Goal: Task Accomplishment & Management: Use online tool/utility

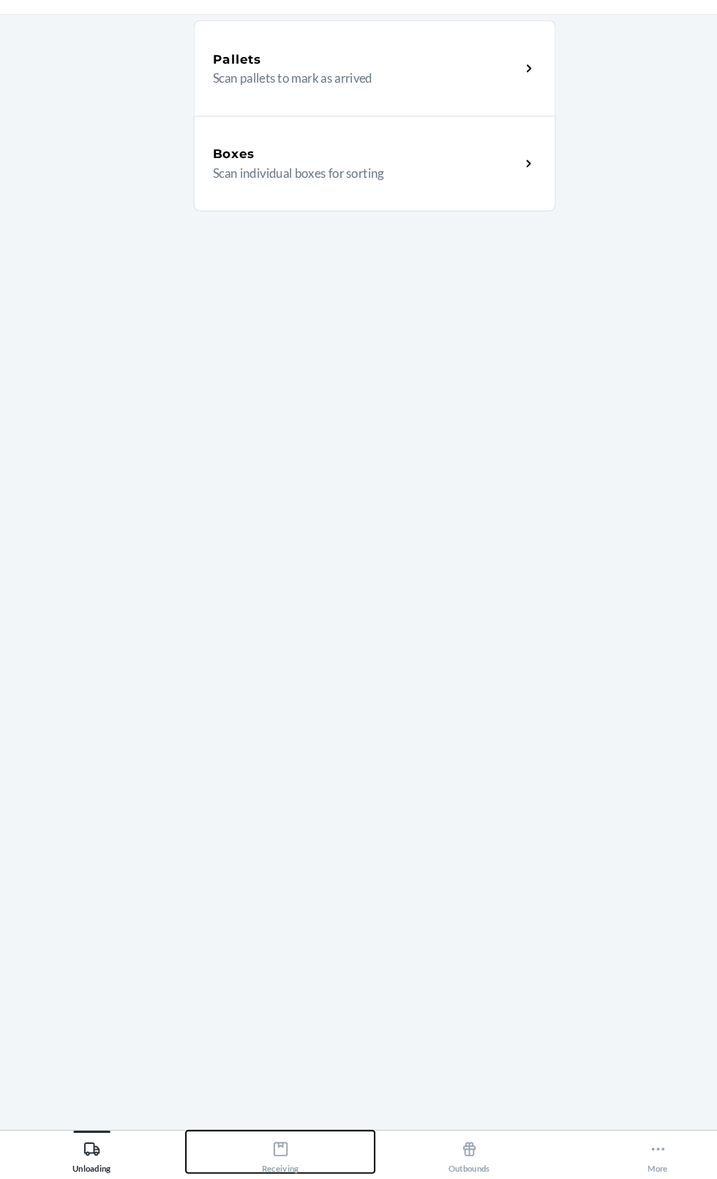
click at [290, 1177] on button "Receiving" at bounding box center [268, 1157] width 179 height 40
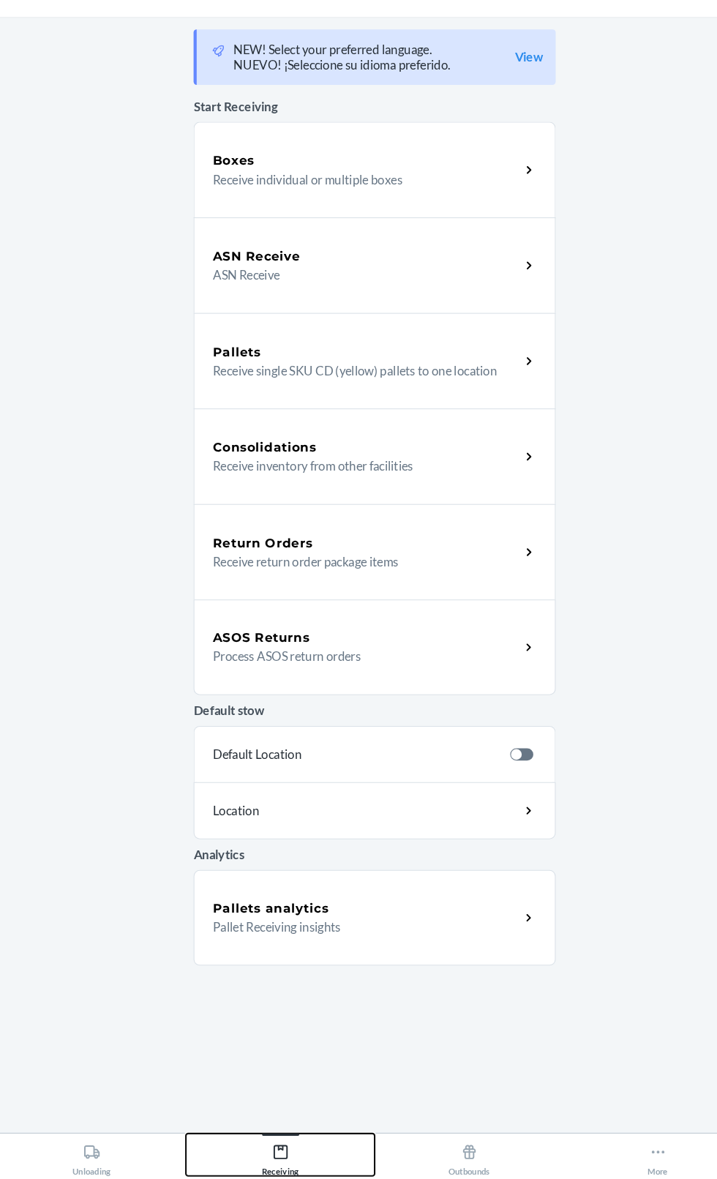
scroll to position [86, 0]
click at [481, 266] on div "ASN Receive ASN Receive" at bounding box center [359, 311] width 344 height 91
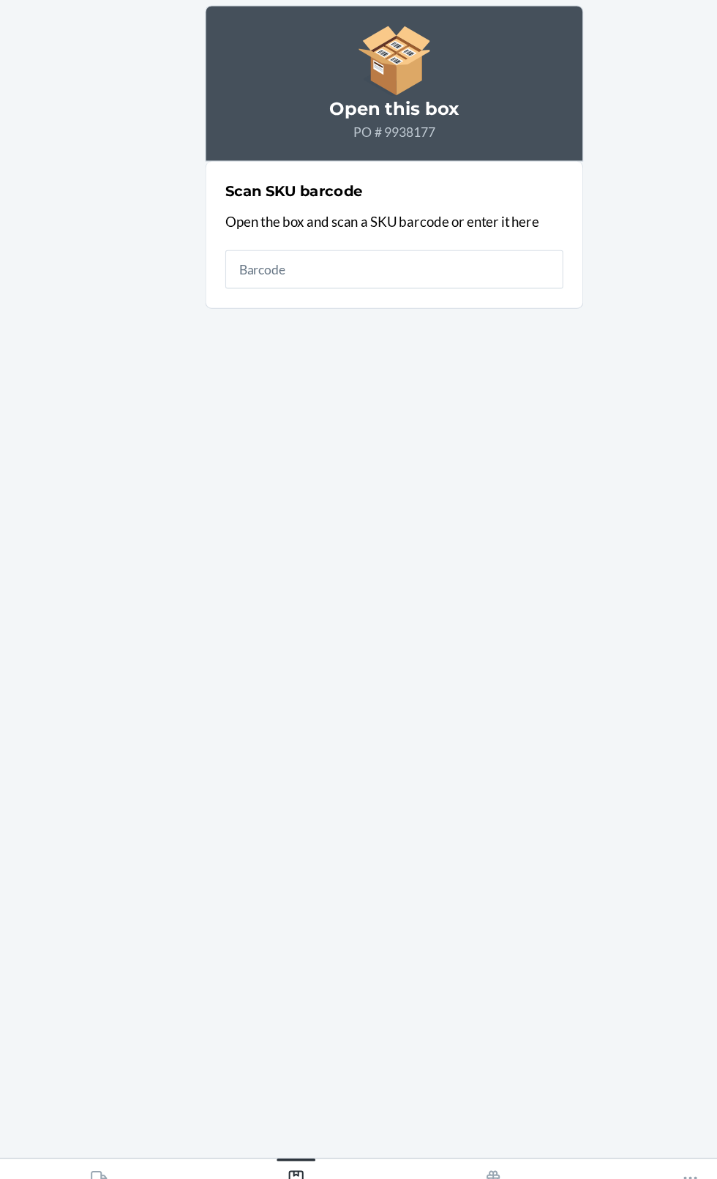
scroll to position [111, 0]
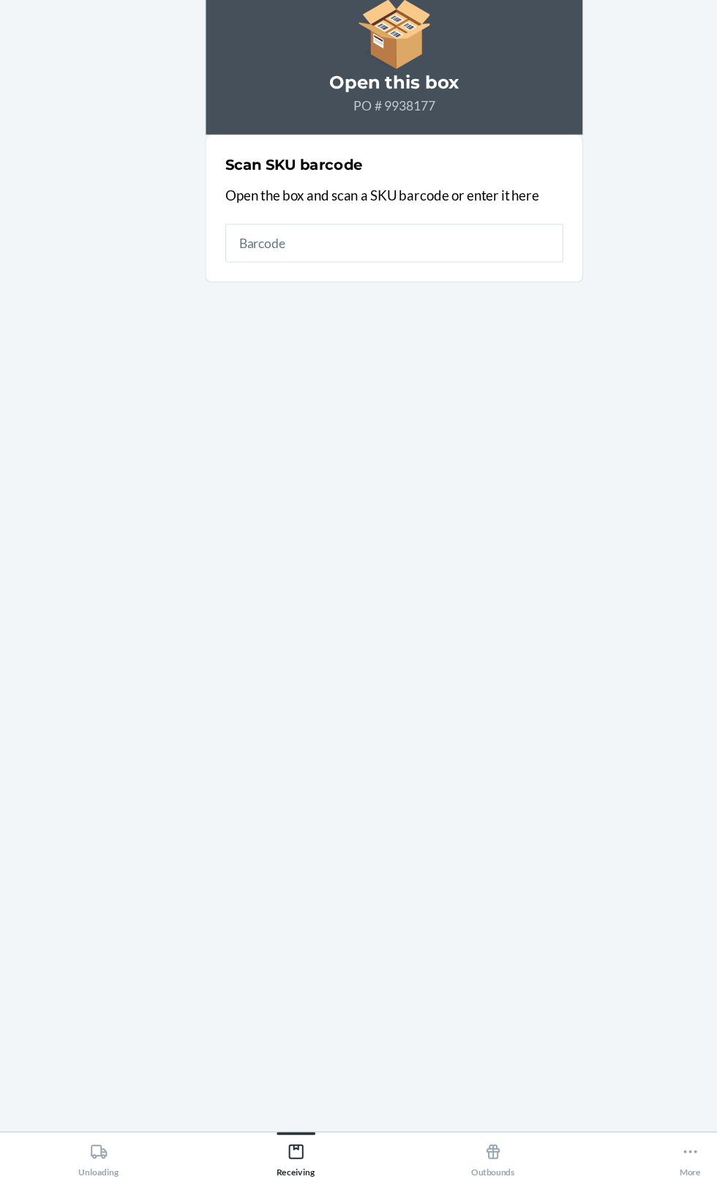
click at [387, 310] on input "text" at bounding box center [358, 327] width 307 height 35
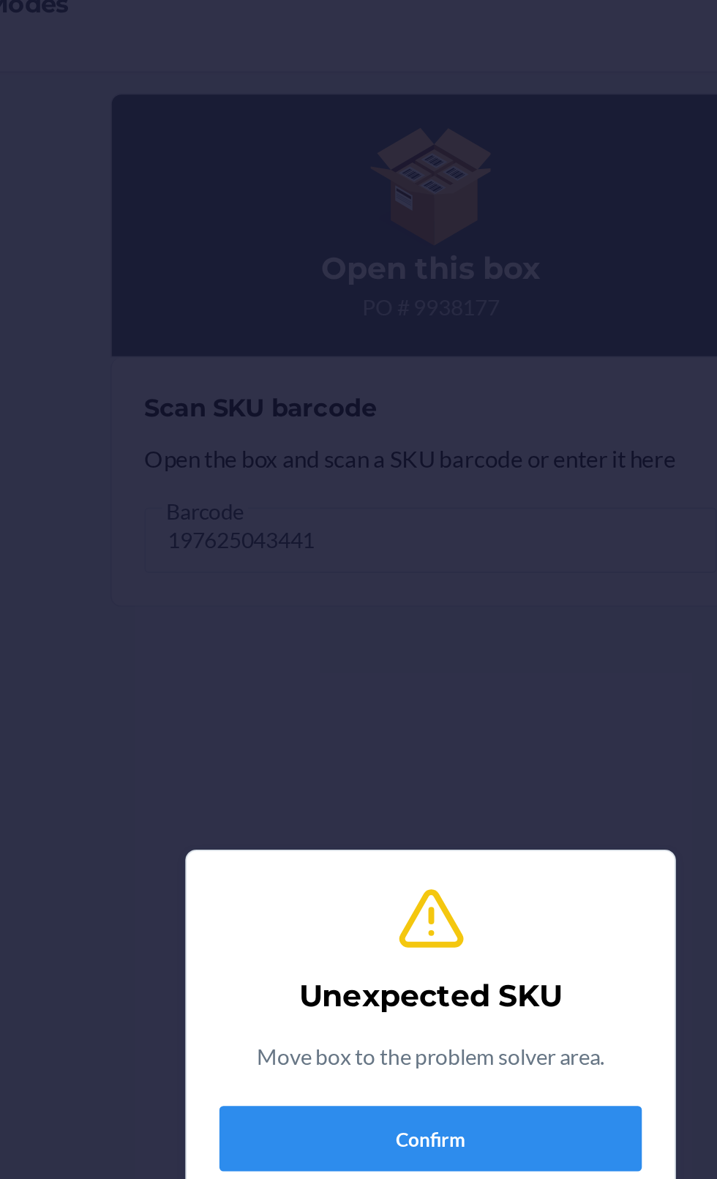
click at [403, 280] on div "Unexpected SKU Move box to the problem solver area. Confirm" at bounding box center [358, 589] width 717 height 1179
click at [407, 308] on div "Unexpected SKU Move box to the problem solver area. Confirm" at bounding box center [358, 589] width 717 height 1179
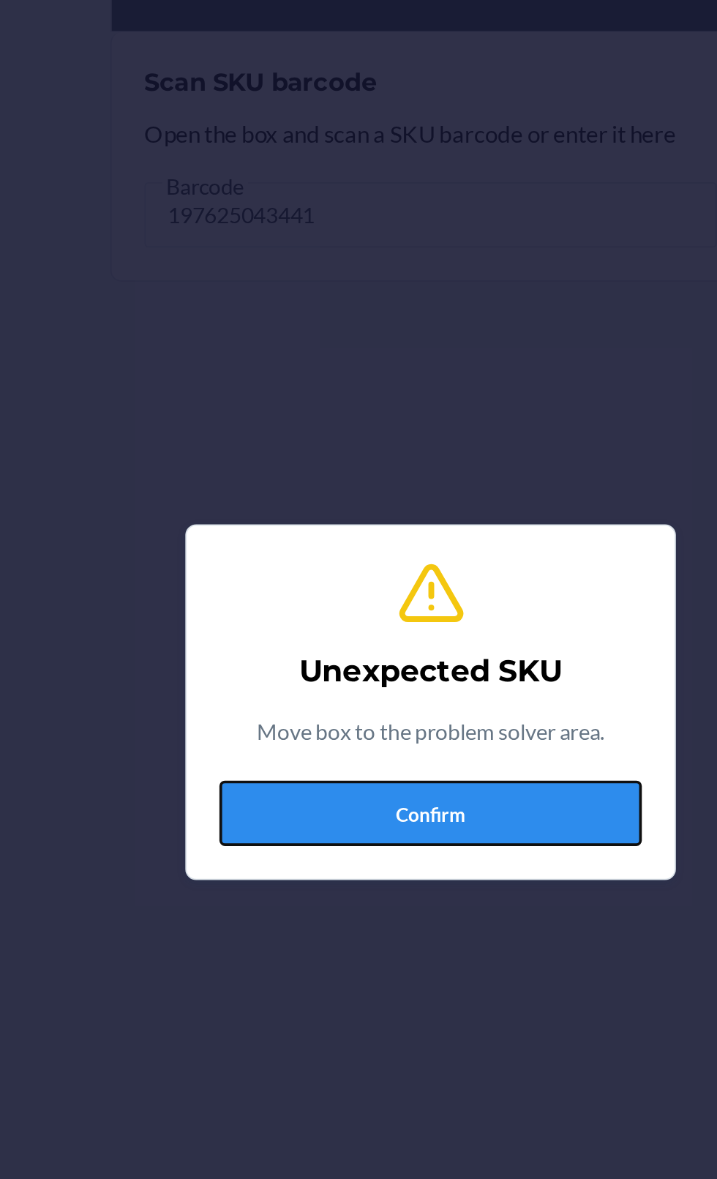
click at [422, 667] on button "Confirm" at bounding box center [358, 649] width 227 height 35
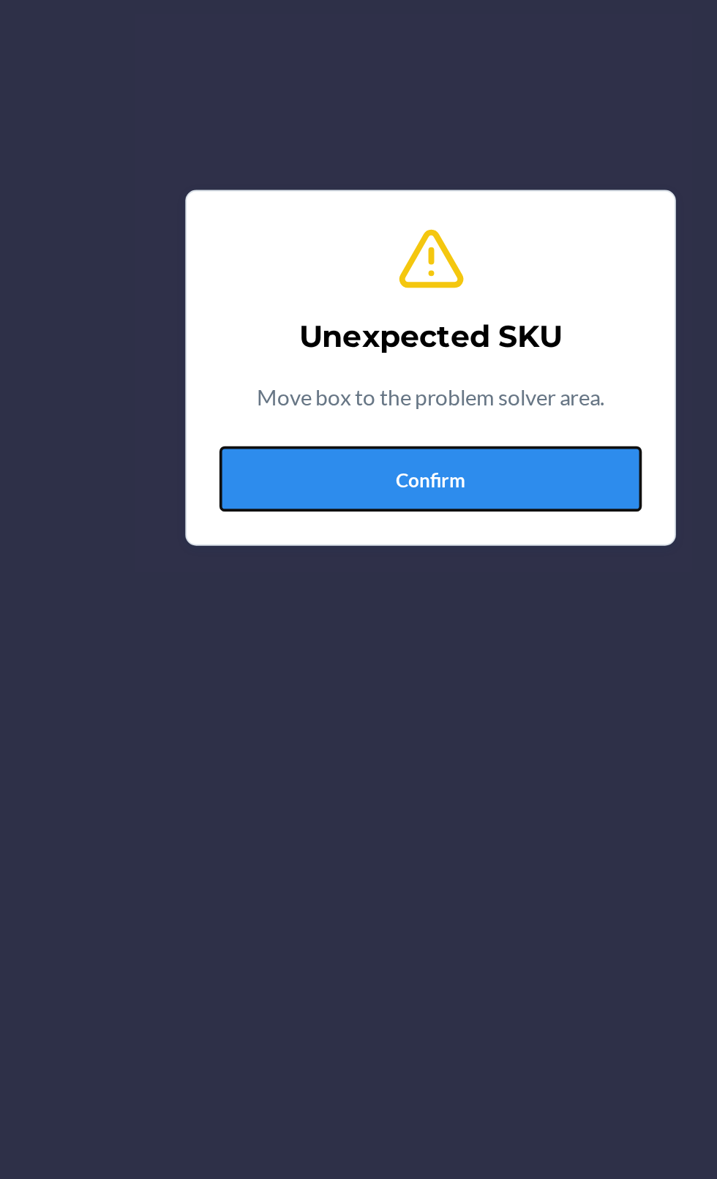
click at [359, 648] on button "Confirm" at bounding box center [358, 649] width 227 height 35
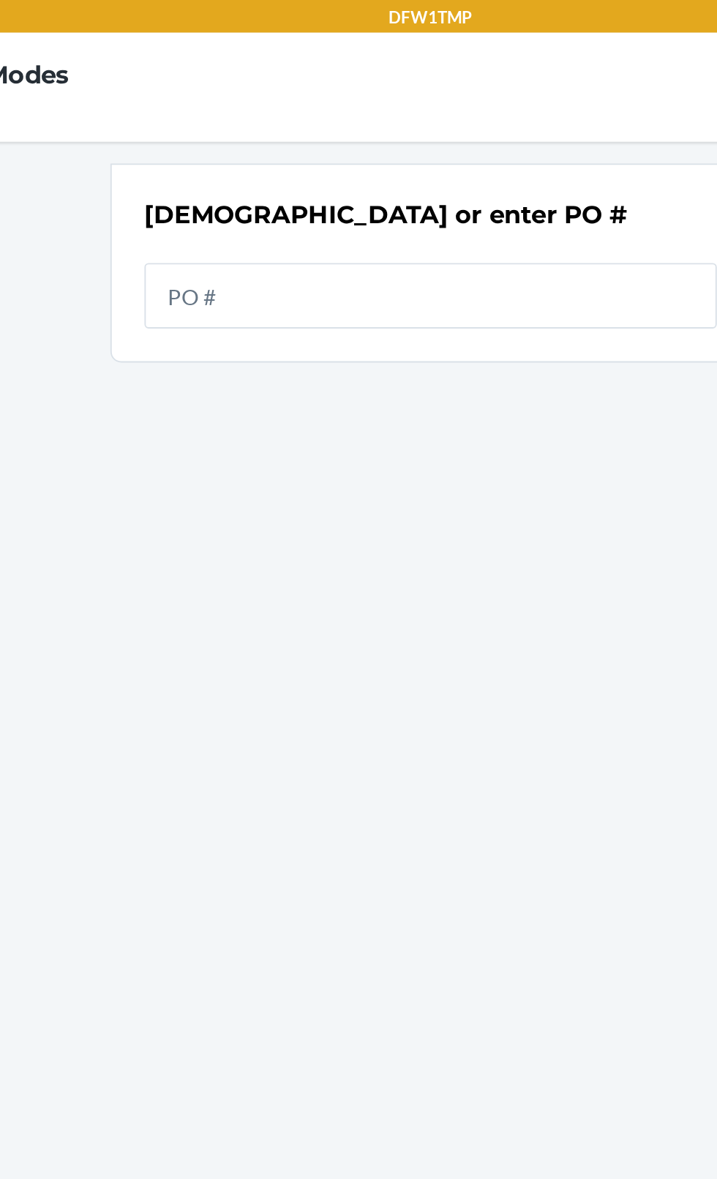
click at [362, 163] on input "text" at bounding box center [358, 158] width 307 height 35
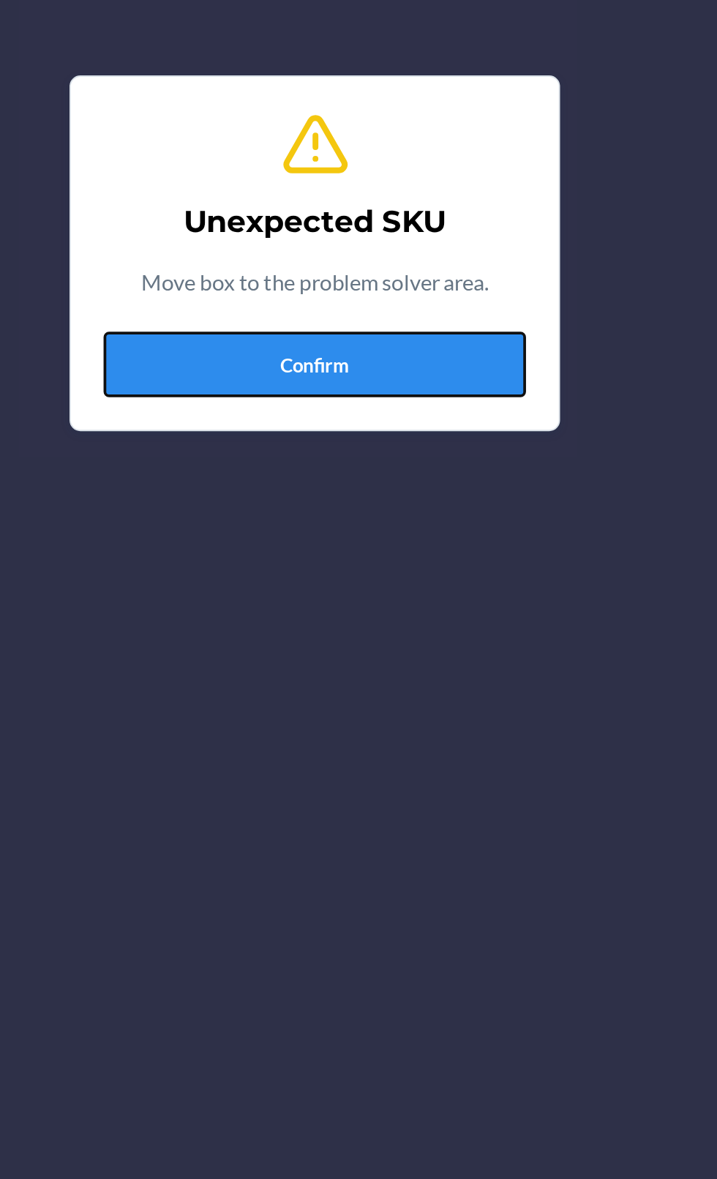
click at [344, 661] on button "Confirm" at bounding box center [358, 649] width 227 height 35
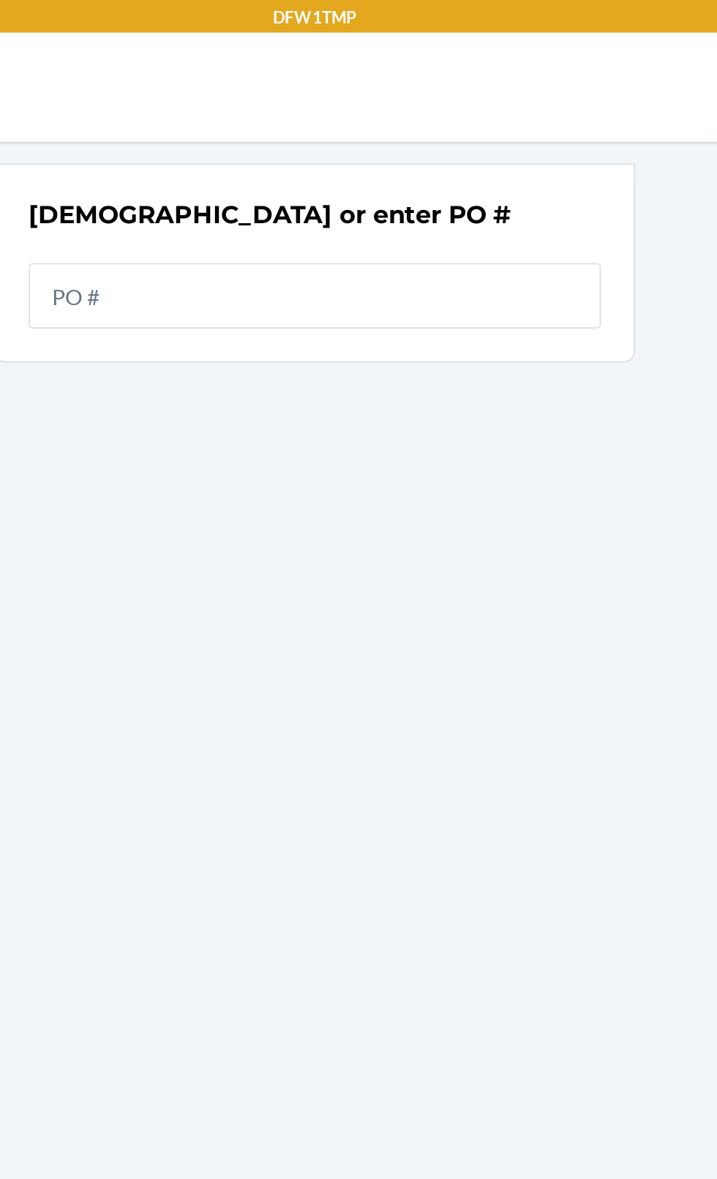
click at [569, 430] on main "[DEMOGRAPHIC_DATA] or enter PO #" at bounding box center [358, 606] width 717 height 1060
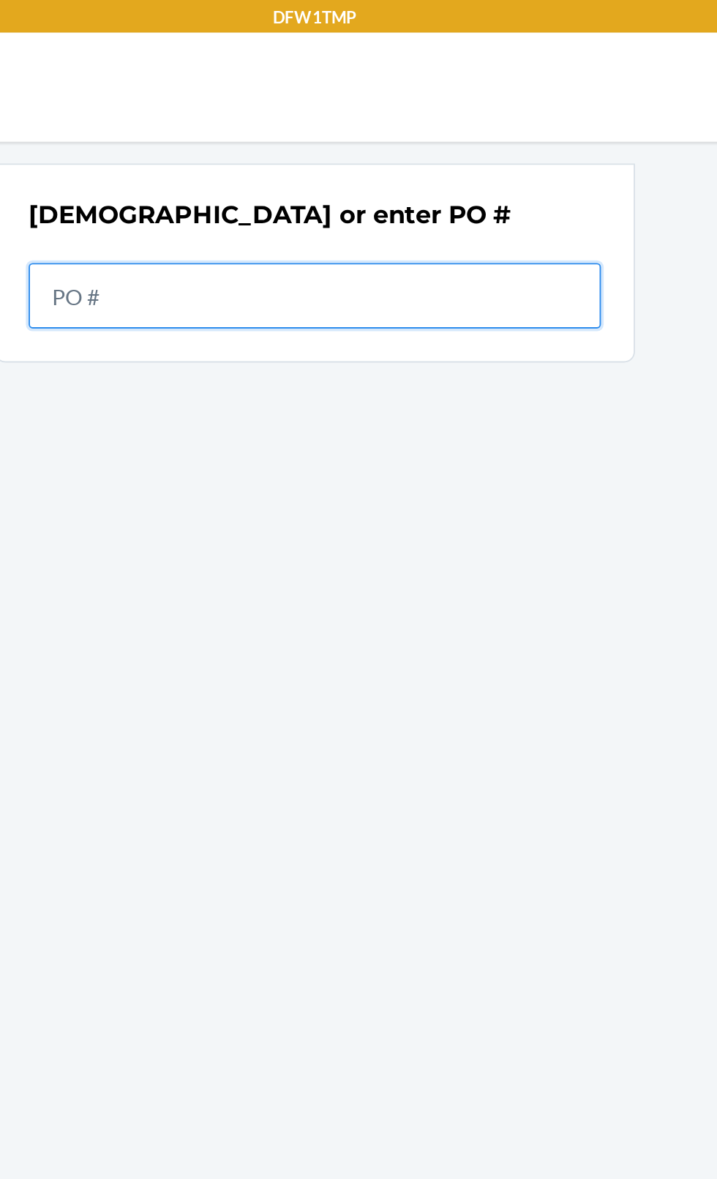
click at [315, 171] on input "text" at bounding box center [358, 158] width 307 height 35
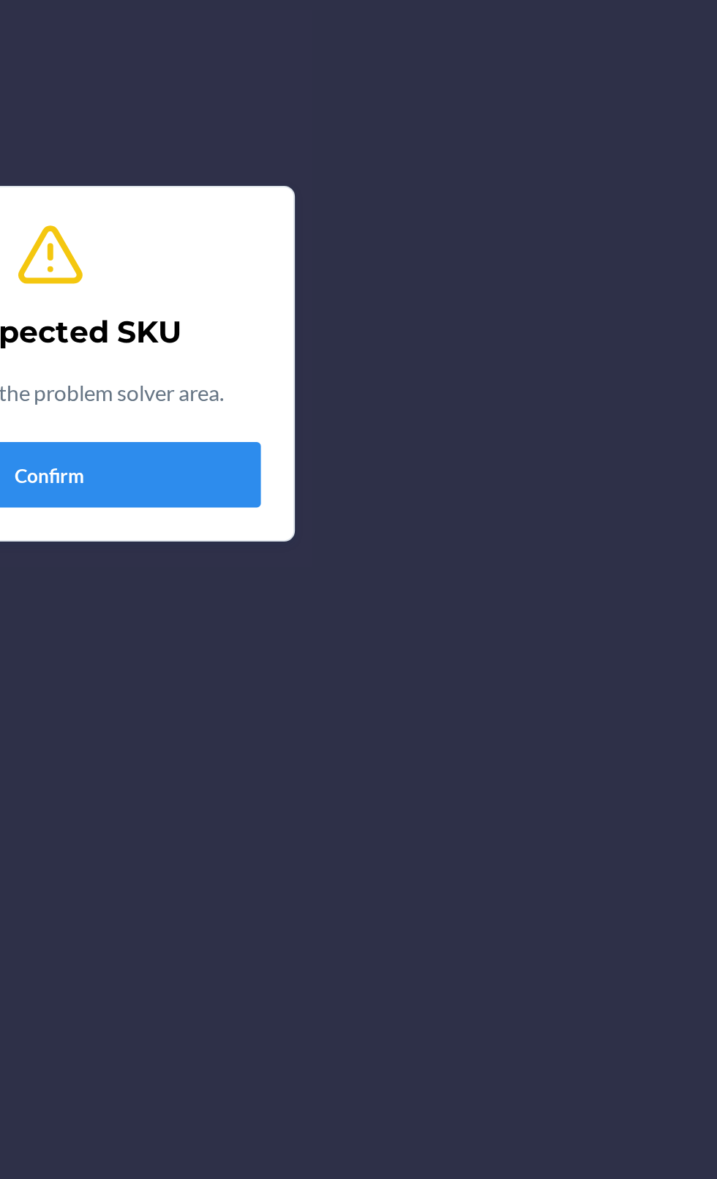
scroll to position [2, 0]
